Goal: Information Seeking & Learning: Learn about a topic

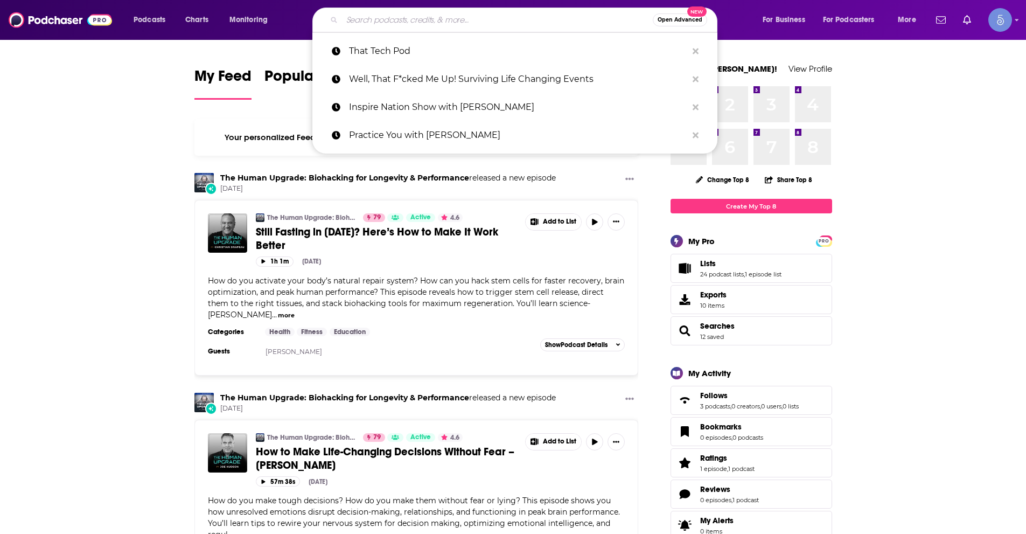
click at [455, 16] on input "Search podcasts, credits, & more..." at bounding box center [497, 19] width 311 height 17
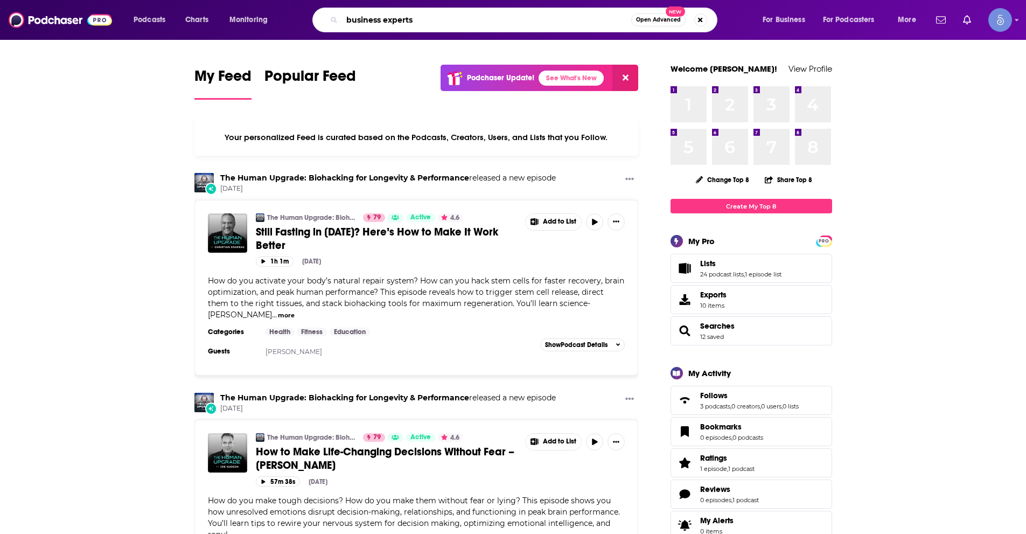
type input "business experts"
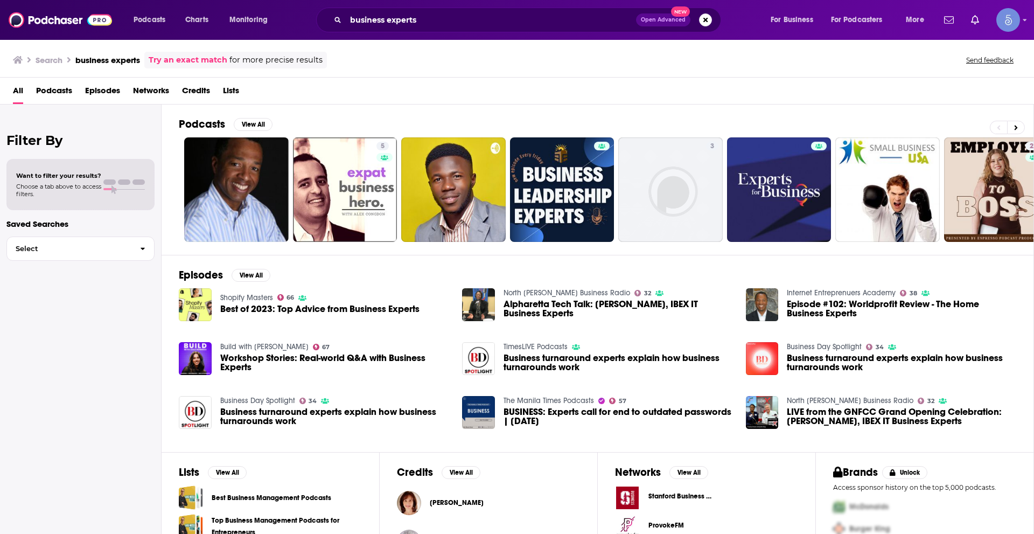
click at [59, 93] on span "Podcasts" at bounding box center [54, 93] width 36 height 22
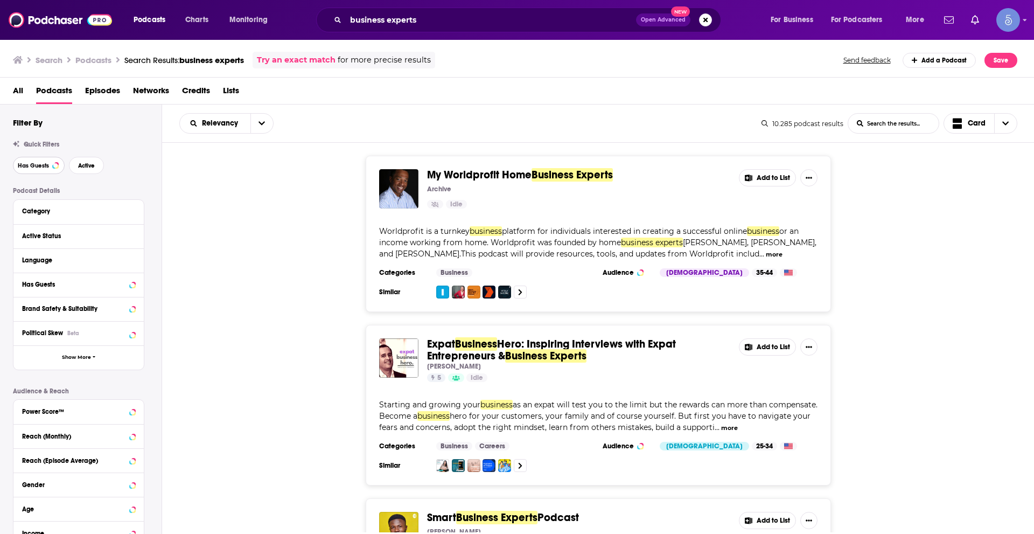
click at [39, 163] on span "Has Guests" at bounding box center [33, 166] width 31 height 6
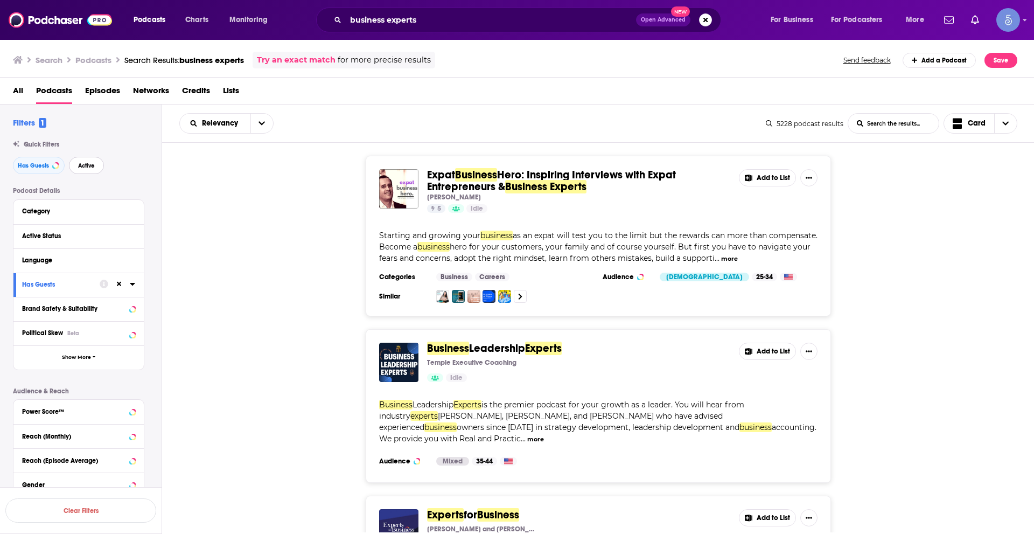
click at [89, 166] on span "Active" at bounding box center [86, 166] width 17 height 6
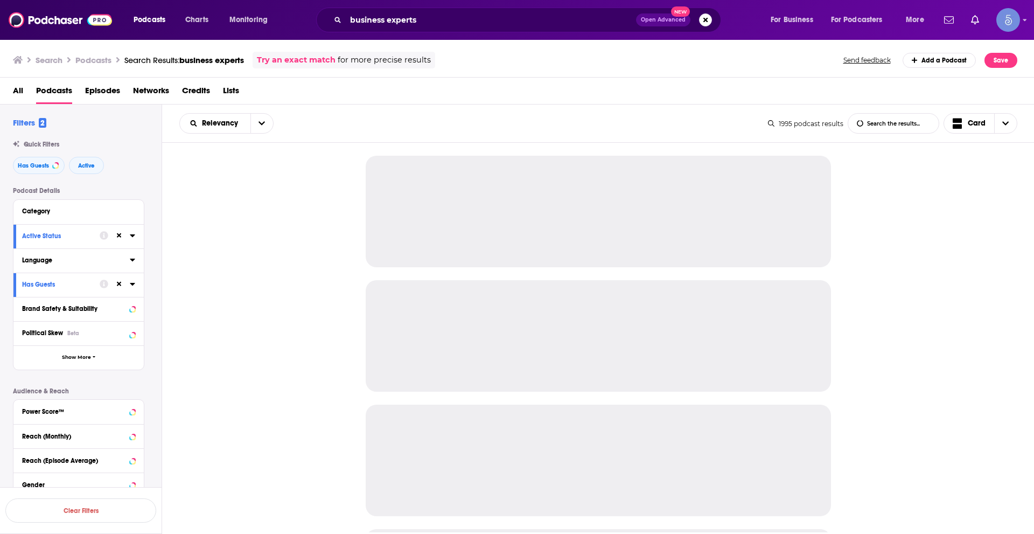
click at [134, 260] on icon at bounding box center [132, 260] width 5 height 3
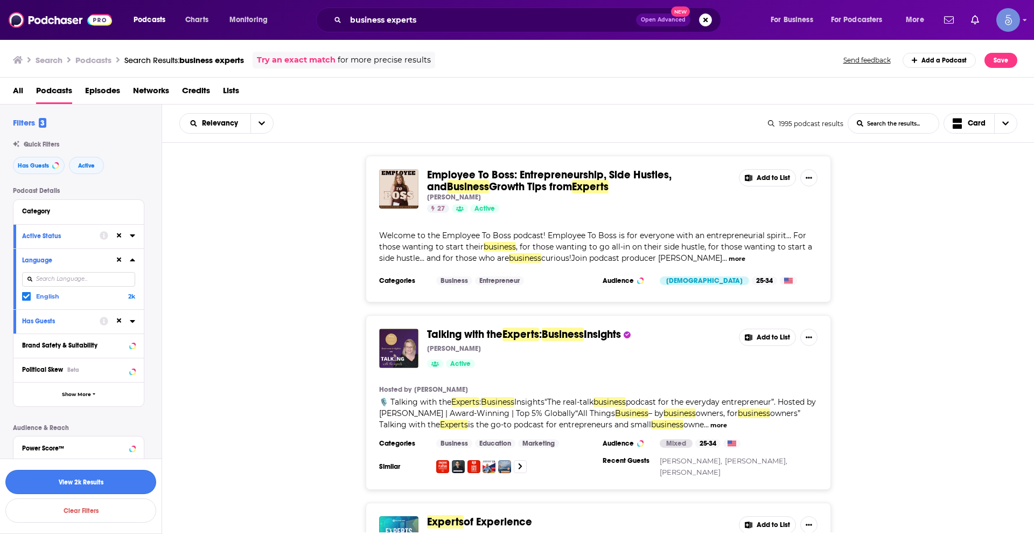
click at [131, 474] on button "View 2k Results" at bounding box center [80, 482] width 151 height 24
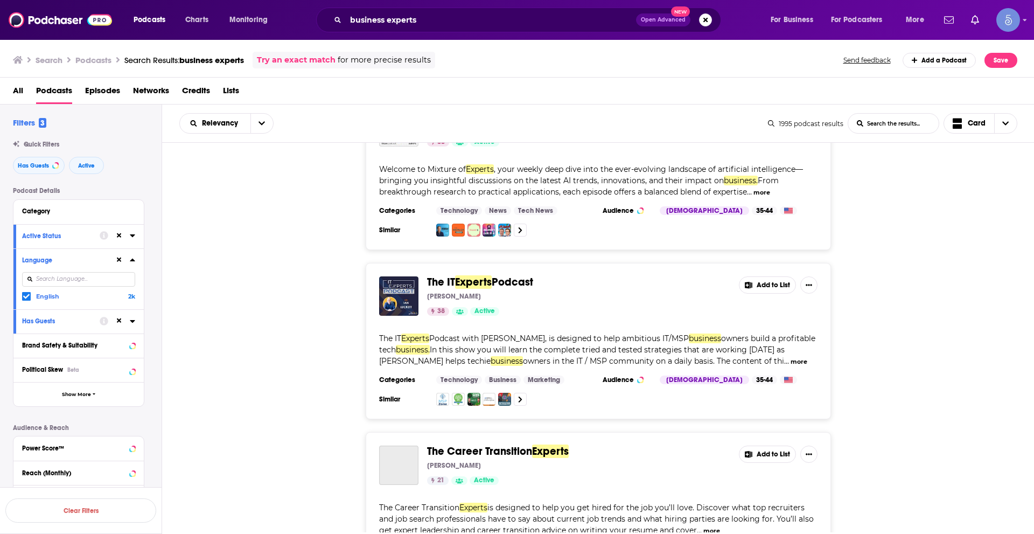
scroll to position [592, 0]
